Goal: Information Seeking & Learning: Learn about a topic

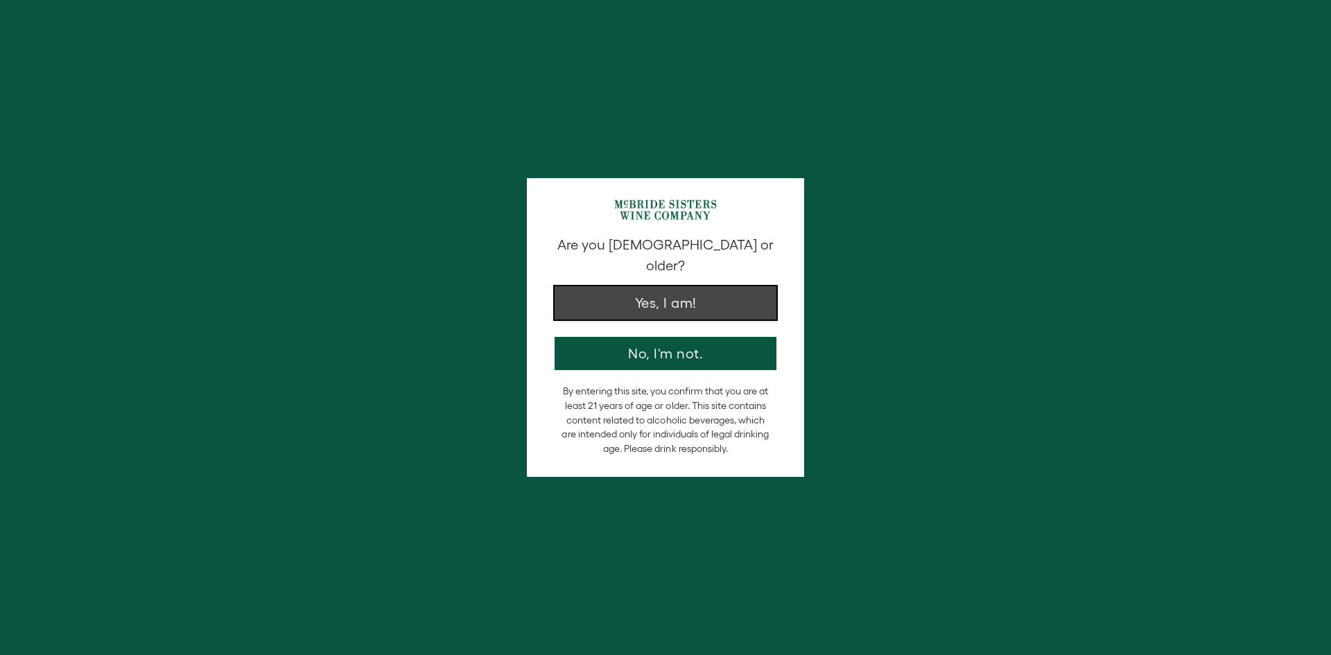
click at [578, 286] on button "Yes, I am!" at bounding box center [666, 302] width 222 height 33
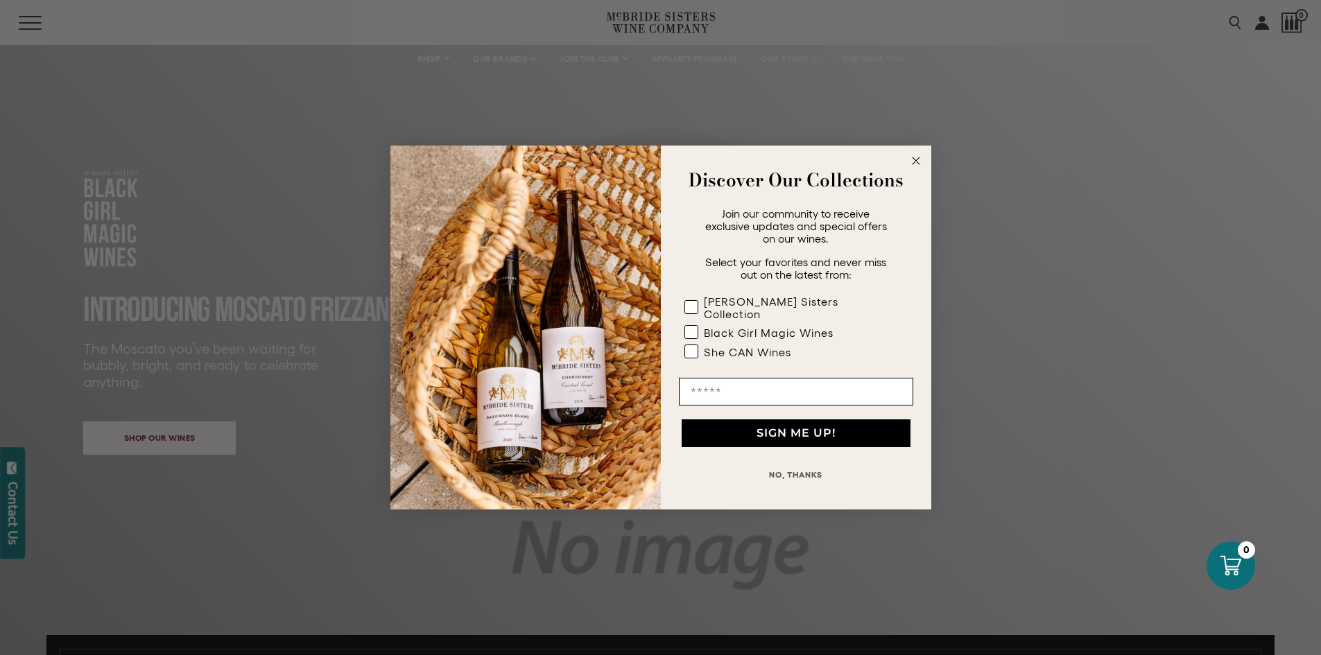
click at [914, 157] on form "Discover Our Collections Join our community to receive exclusive updates and sp…" at bounding box center [660, 328] width 541 height 364
click at [914, 166] on circle "Close dialog" at bounding box center [915, 161] width 16 height 16
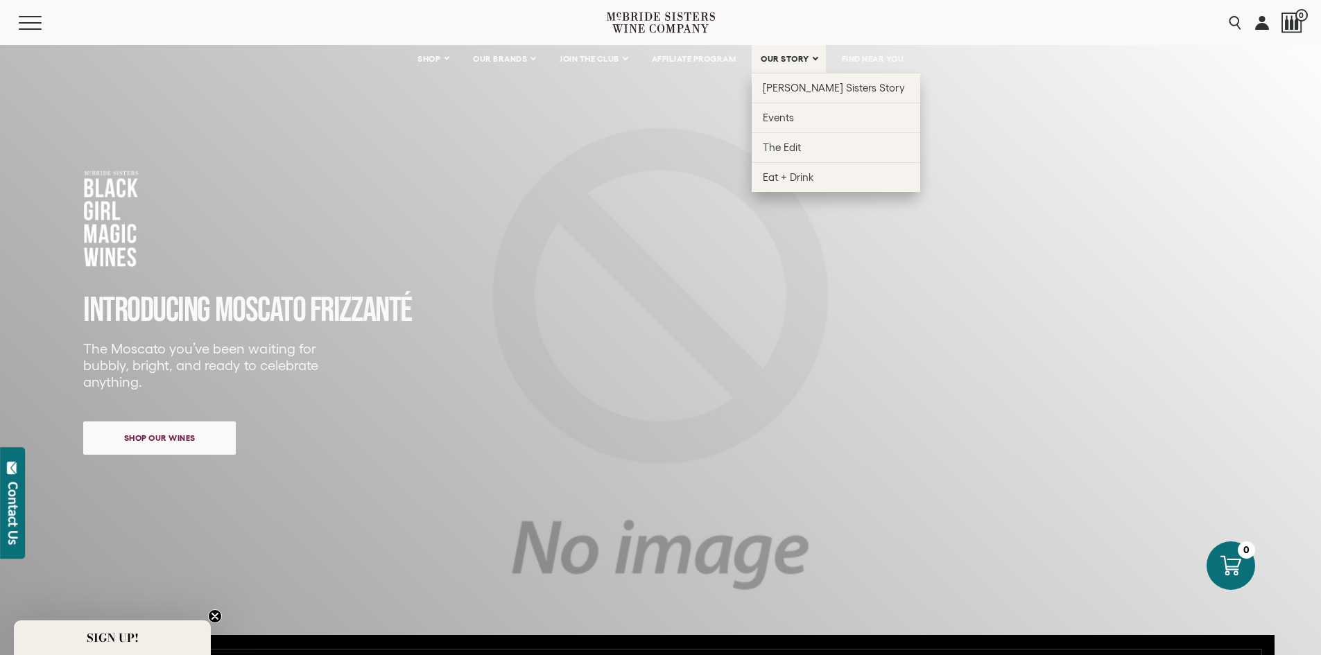
click at [770, 60] on span "OUR STORY" at bounding box center [784, 59] width 49 height 10
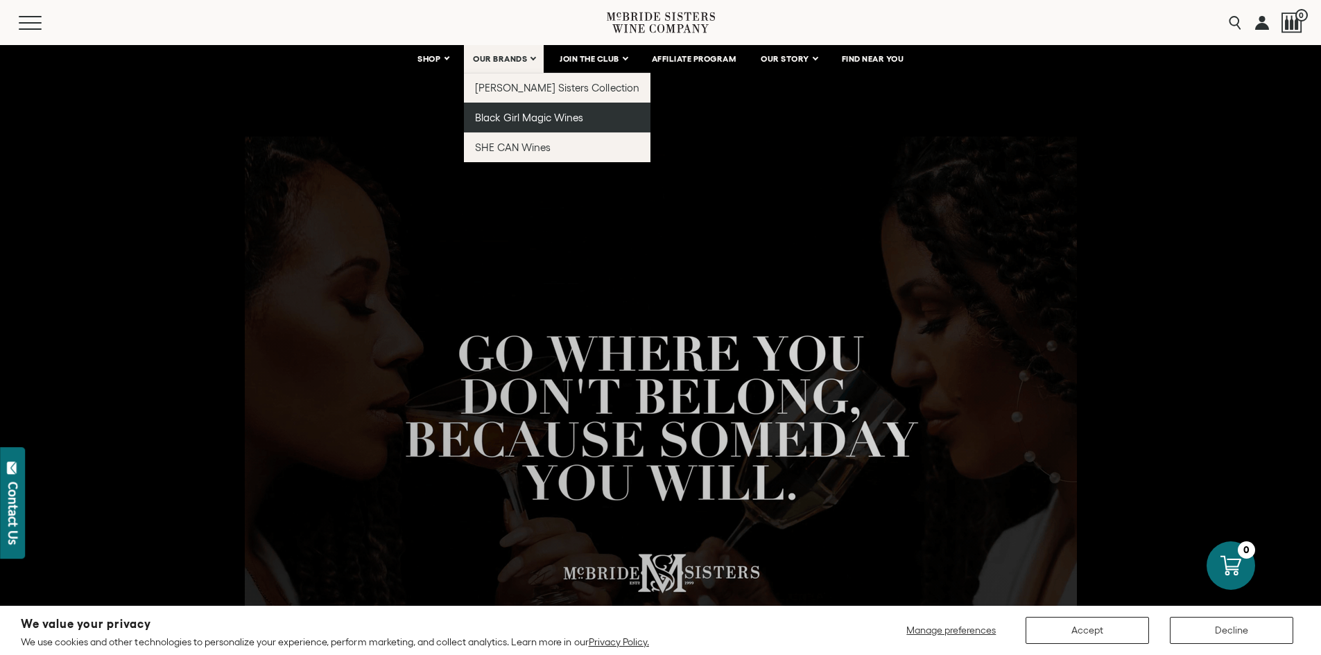
click at [488, 116] on span "Black Girl Magic Wines" at bounding box center [529, 118] width 108 height 12
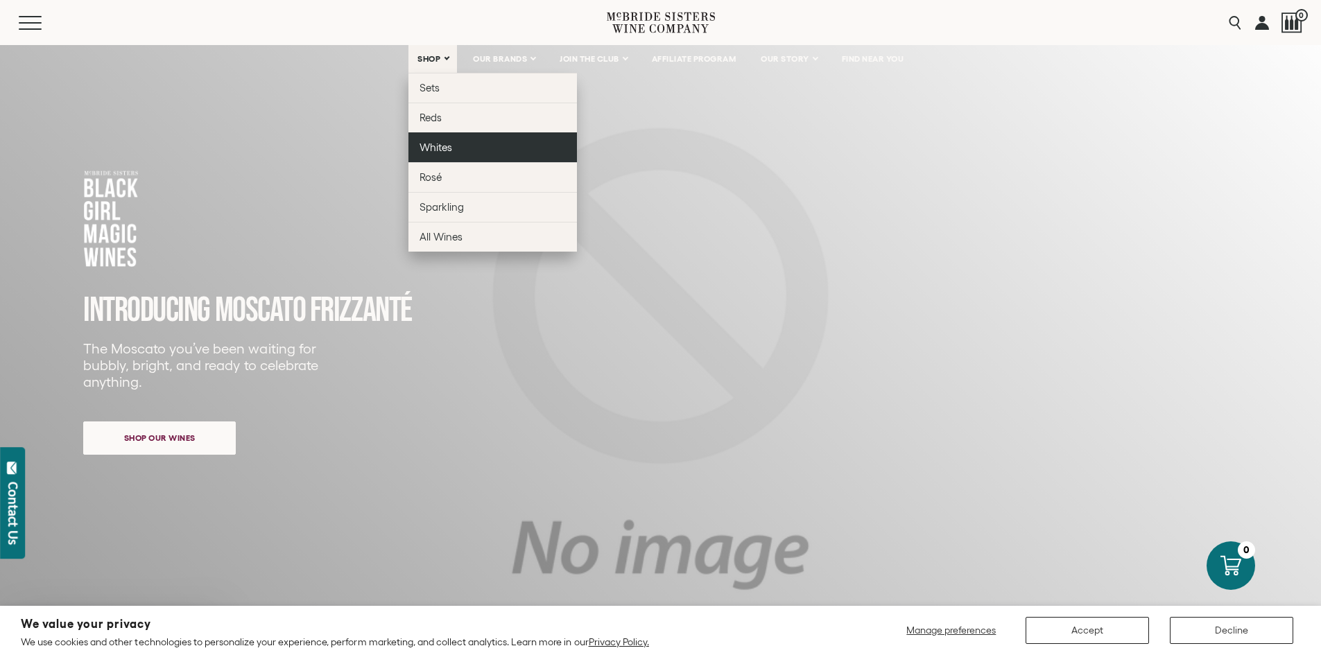
click at [426, 151] on span "Whites" at bounding box center [435, 147] width 33 height 12
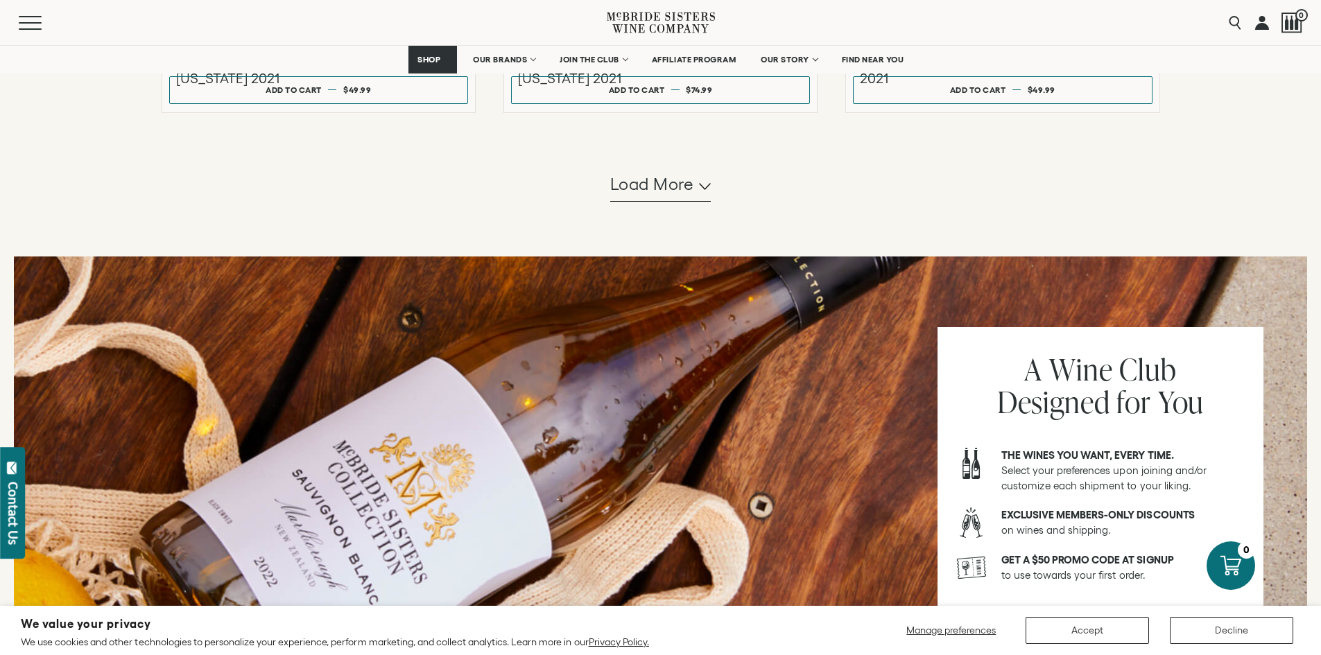
scroll to position [1456, 0]
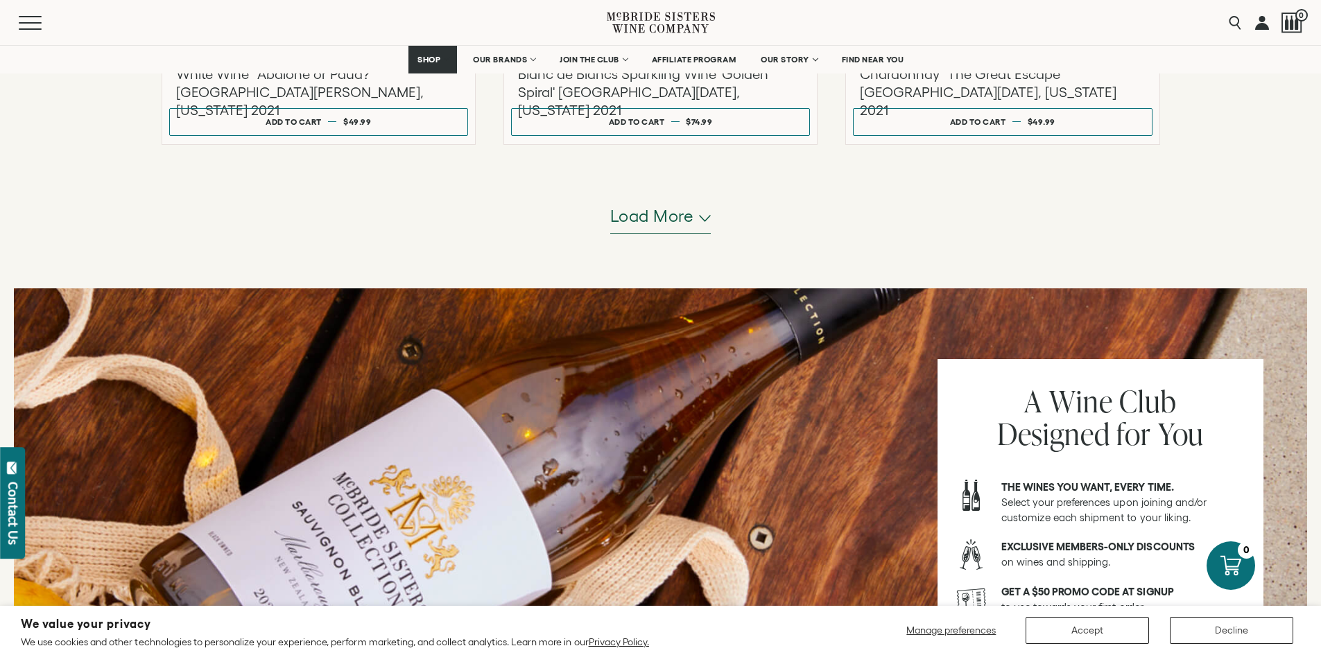
click at [638, 220] on span "Load more" at bounding box center [652, 217] width 84 height 24
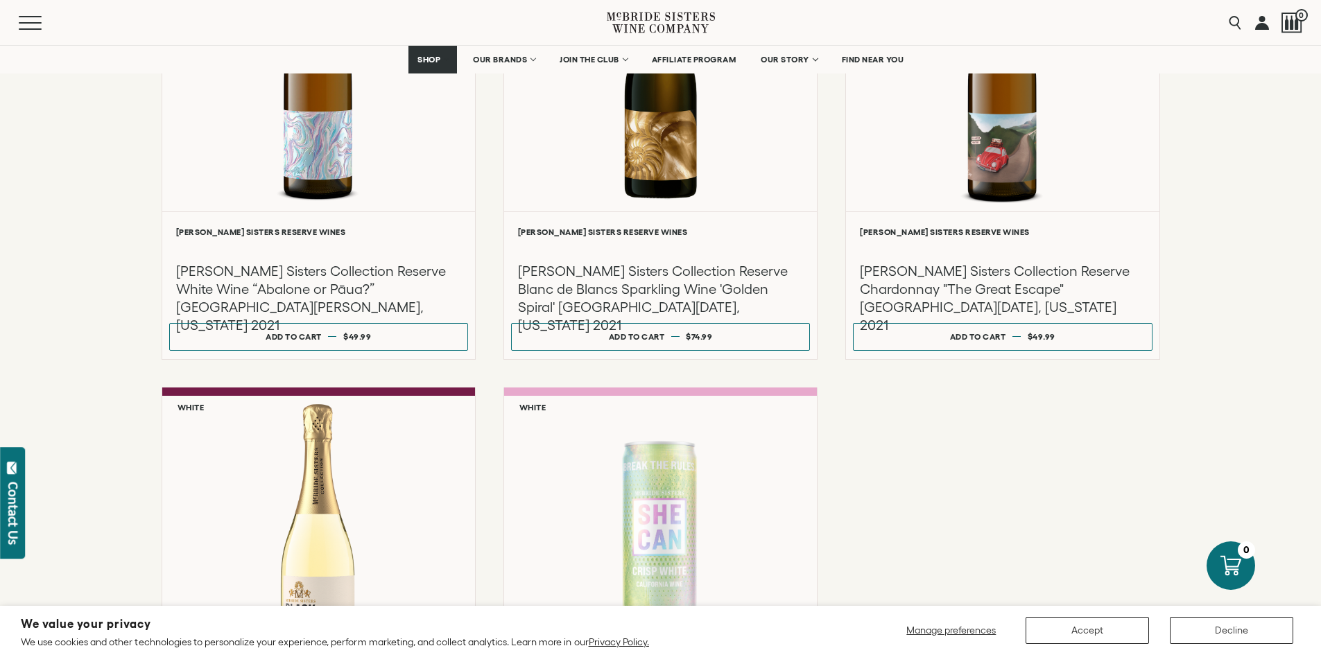
scroll to position [1231, 0]
